Goal: Transaction & Acquisition: Purchase product/service

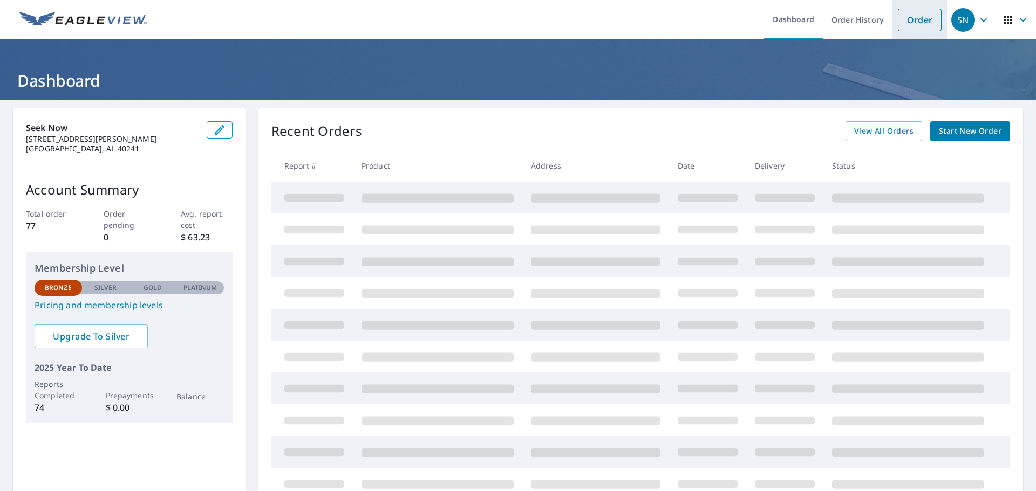
click at [907, 16] on link "Order" at bounding box center [920, 20] width 44 height 23
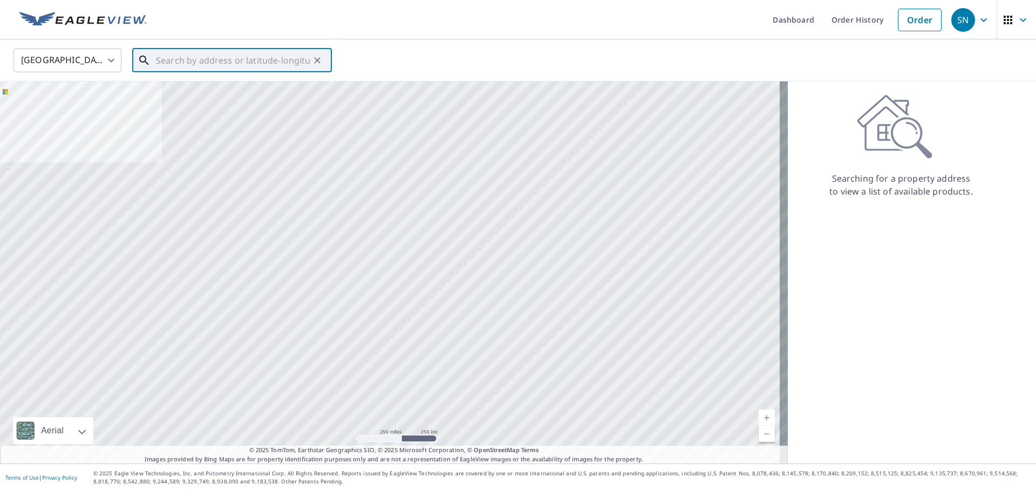
paste input "[STREET_ADDRESS][PERSON_NAME]"
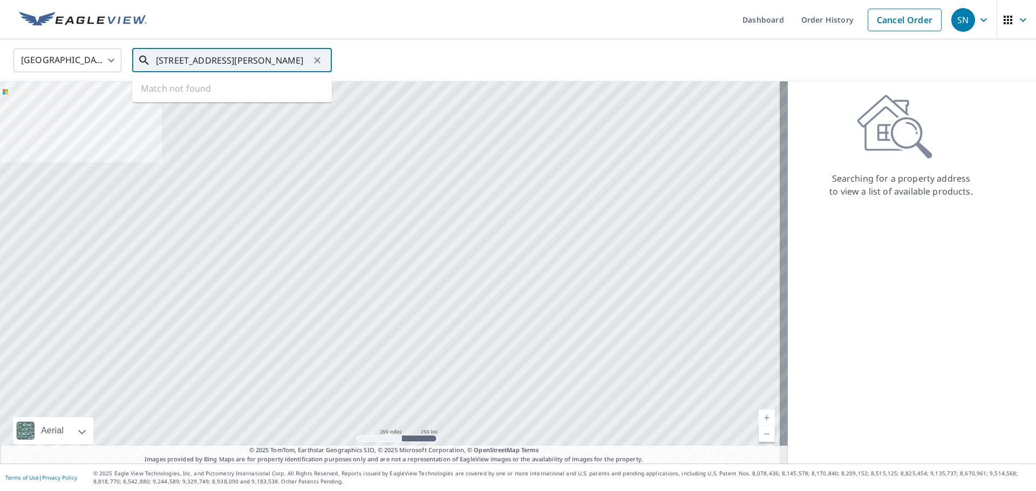
scroll to position [0, 9]
click at [222, 104] on p "[GEOGRAPHIC_DATA], [GEOGRAPHIC_DATA] 56425" at bounding box center [238, 109] width 169 height 22
type input "[STREET_ADDRESS][PERSON_NAME]"
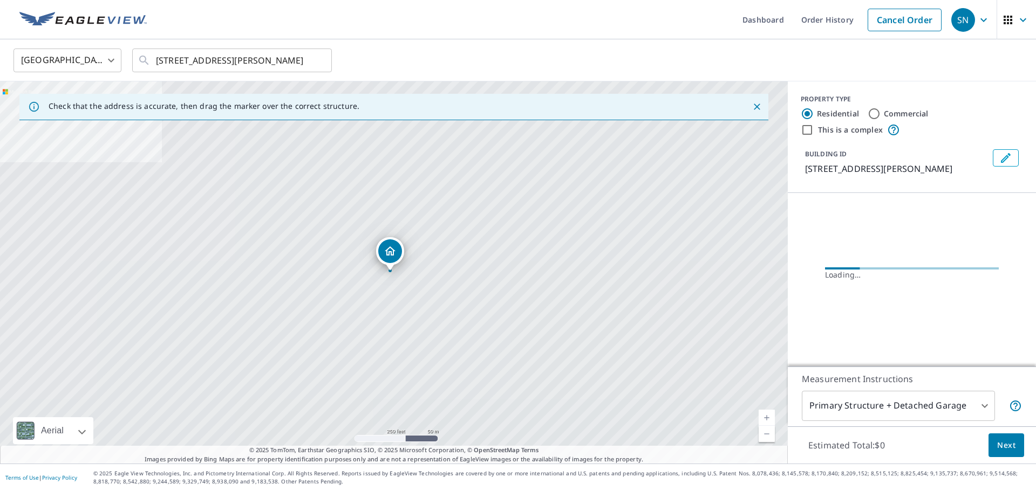
scroll to position [0, 0]
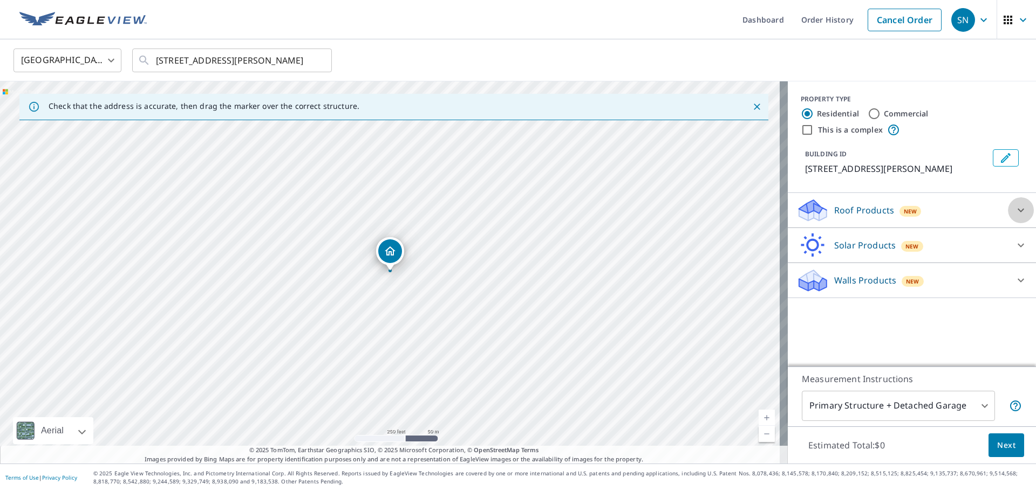
click at [1017, 208] on icon at bounding box center [1020, 210] width 13 height 13
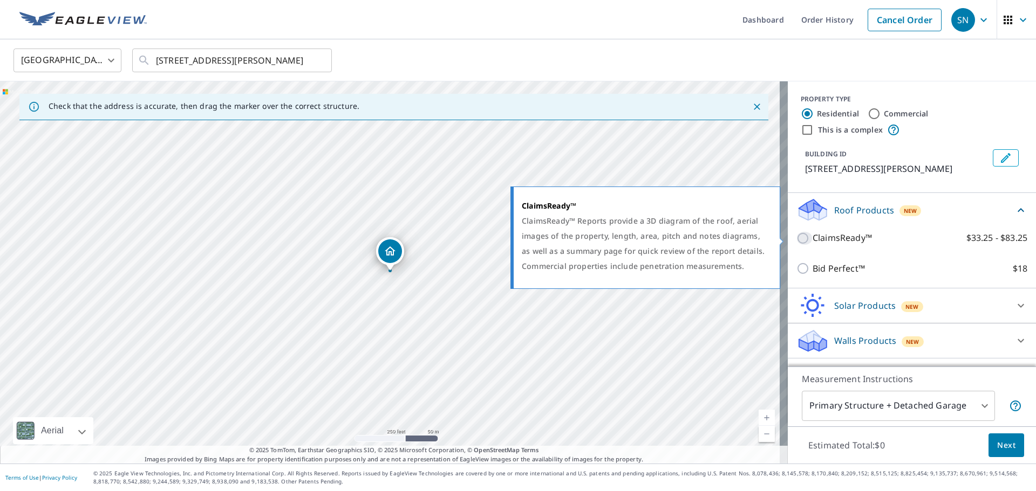
click at [796, 237] on input "ClaimsReady™ $33.25 - $83.25" at bounding box center [804, 238] width 16 height 13
checkbox input "true"
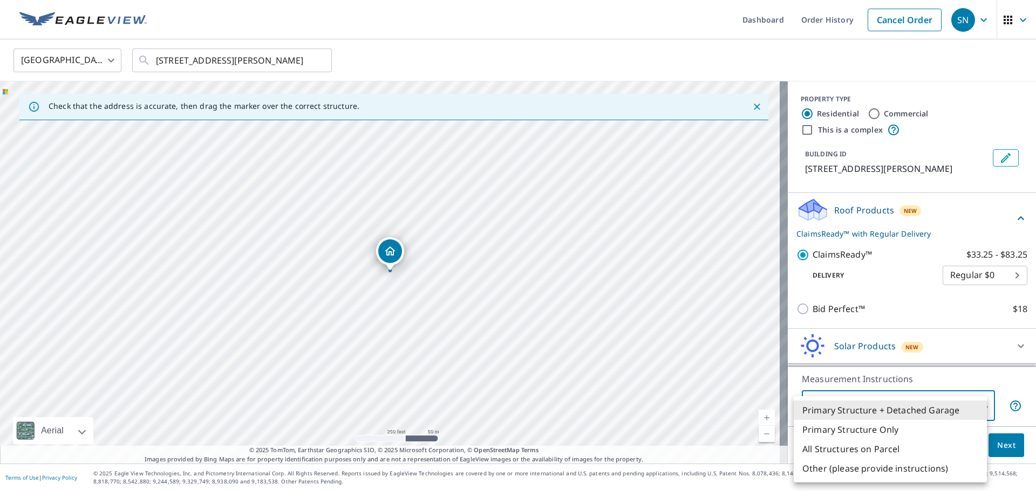
click at [969, 401] on body "SN SN Dashboard Order History Cancel Order SN United States [GEOGRAPHIC_DATA] ​…" at bounding box center [518, 245] width 1036 height 491
click at [890, 426] on li "Primary Structure Only" at bounding box center [889, 429] width 193 height 19
type input "2"
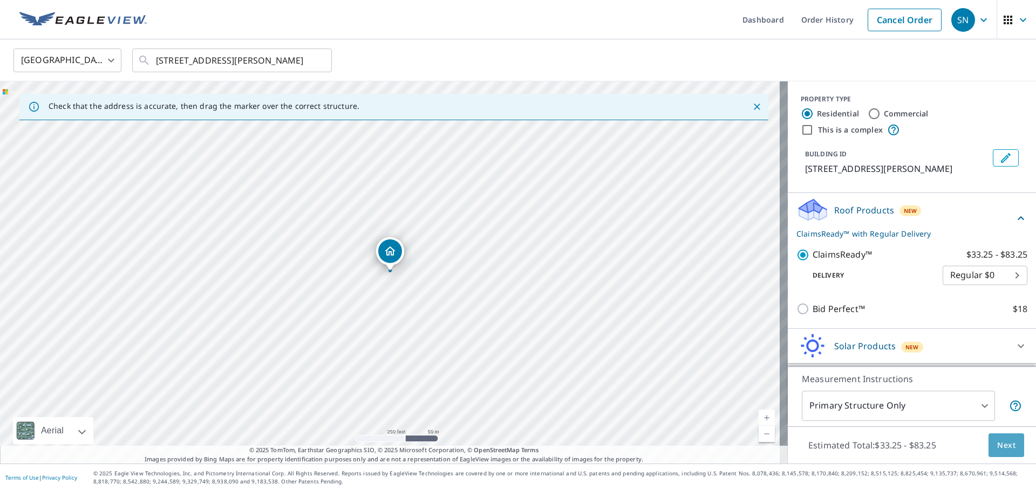
click at [1001, 449] on span "Next" at bounding box center [1006, 445] width 18 height 13
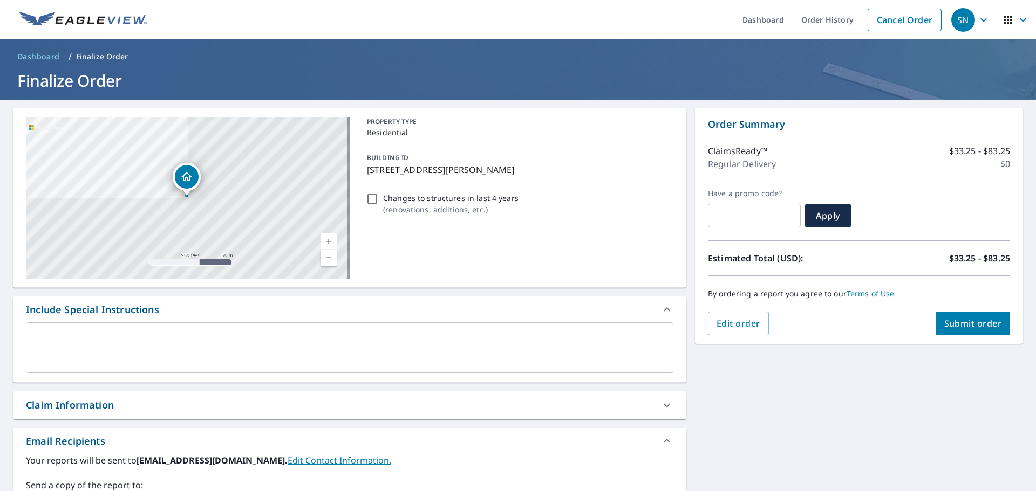
scroll to position [108, 0]
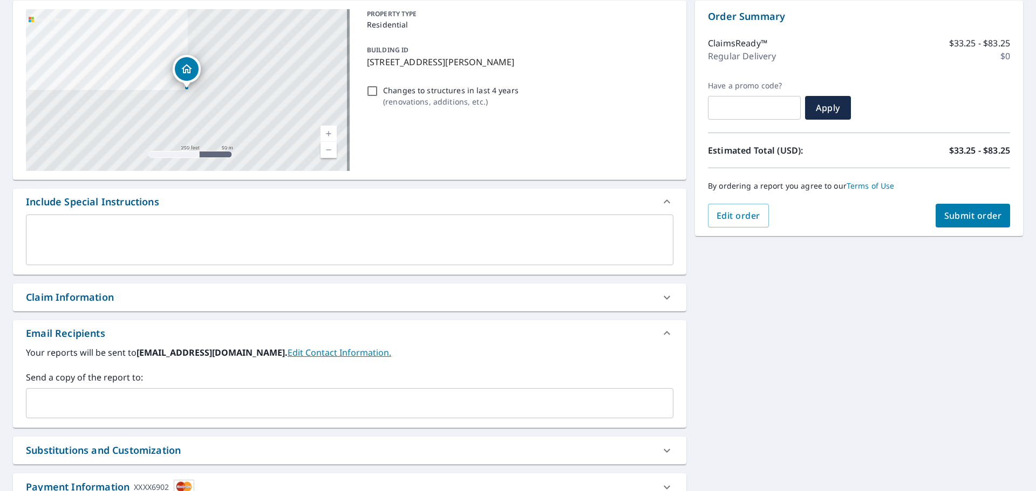
click at [142, 396] on input "text" at bounding box center [341, 403] width 621 height 20
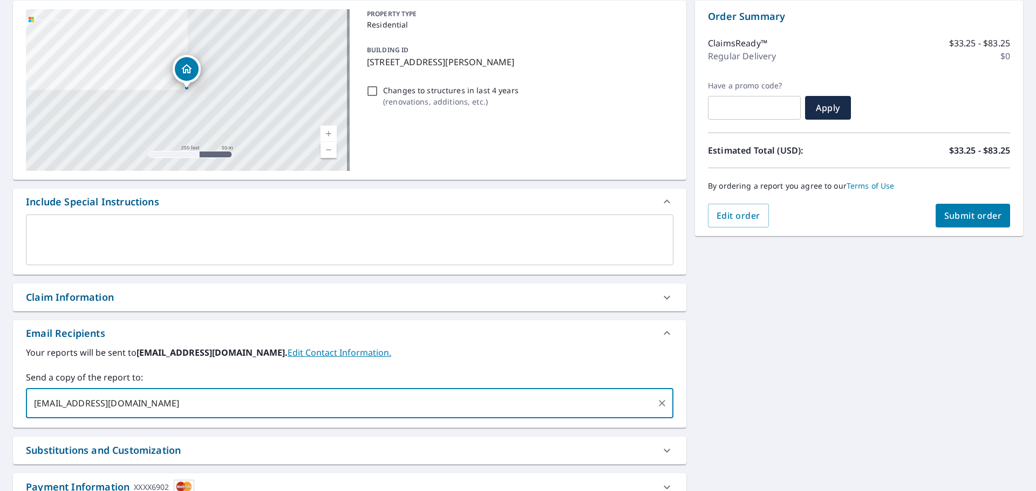
type input "[EMAIL_ADDRESS][DOMAIN_NAME]"
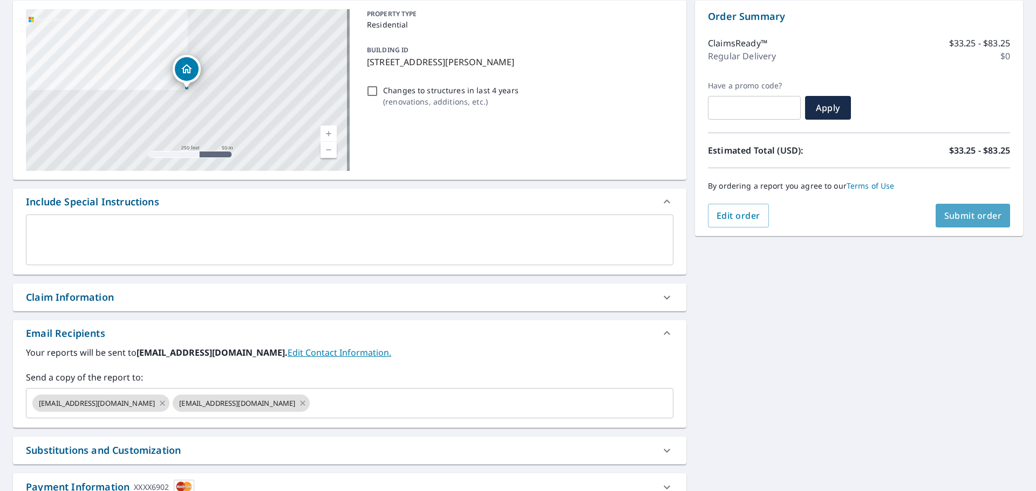
click at [971, 215] on span "Submit order" at bounding box center [973, 216] width 58 height 12
